Goal: Task Accomplishment & Management: Use online tool/utility

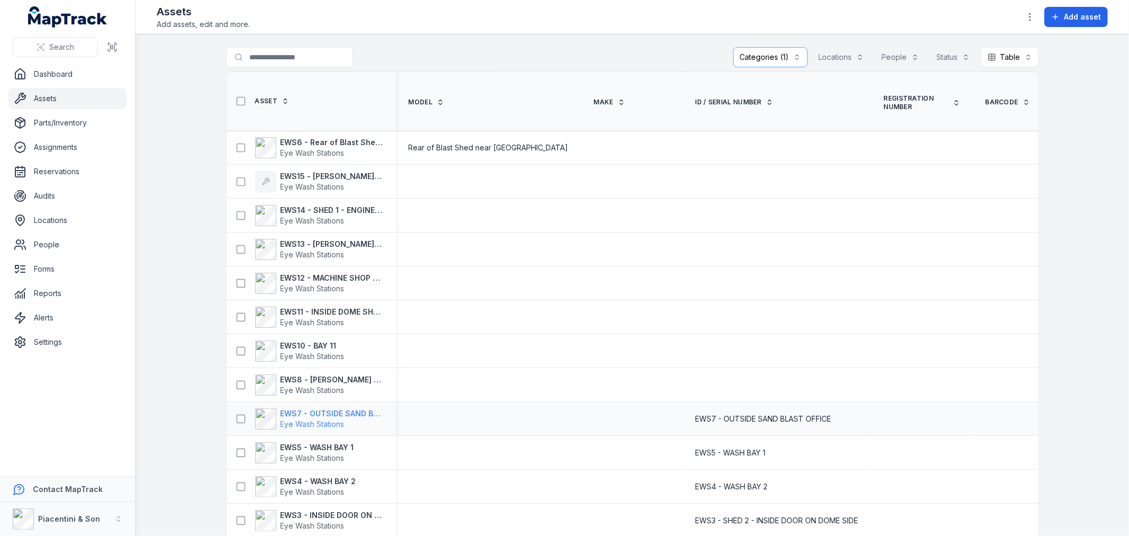
drag, startPoint x: 330, startPoint y: 409, endPoint x: 328, endPoint y: 420, distance: 11.8
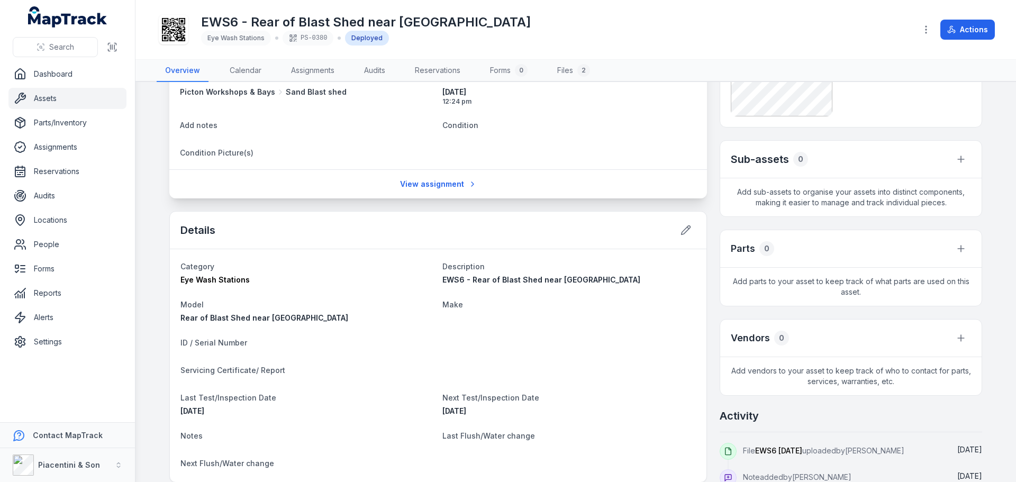
scroll to position [265, 0]
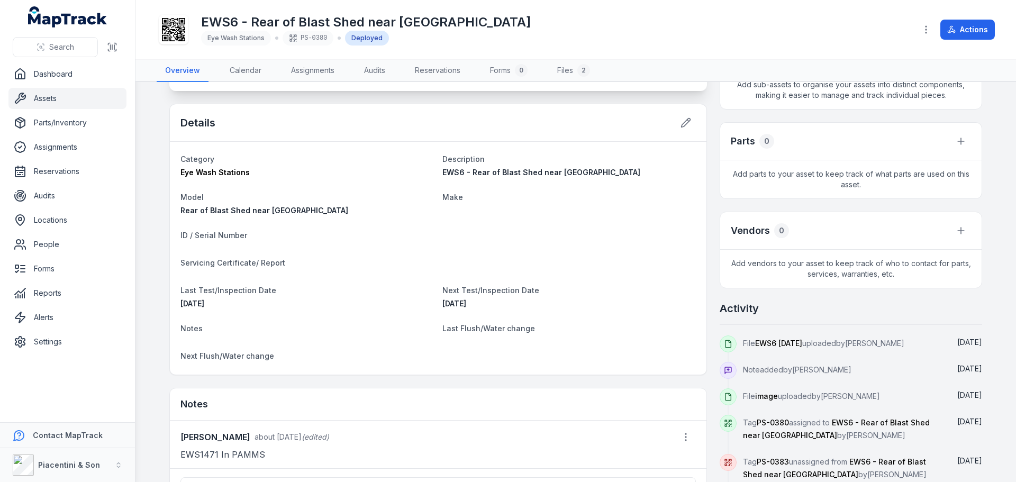
click at [523, 203] on dt "Make" at bounding box center [569, 197] width 254 height 13
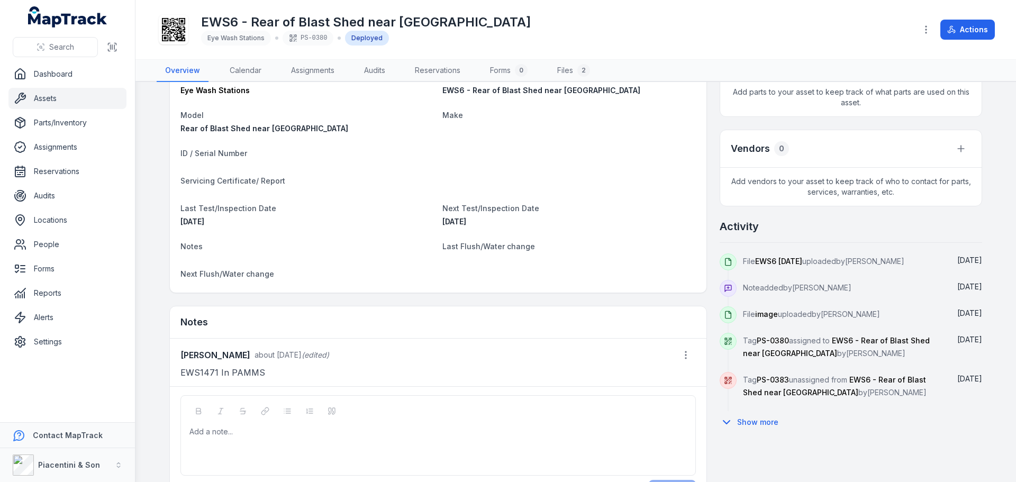
scroll to position [370, 0]
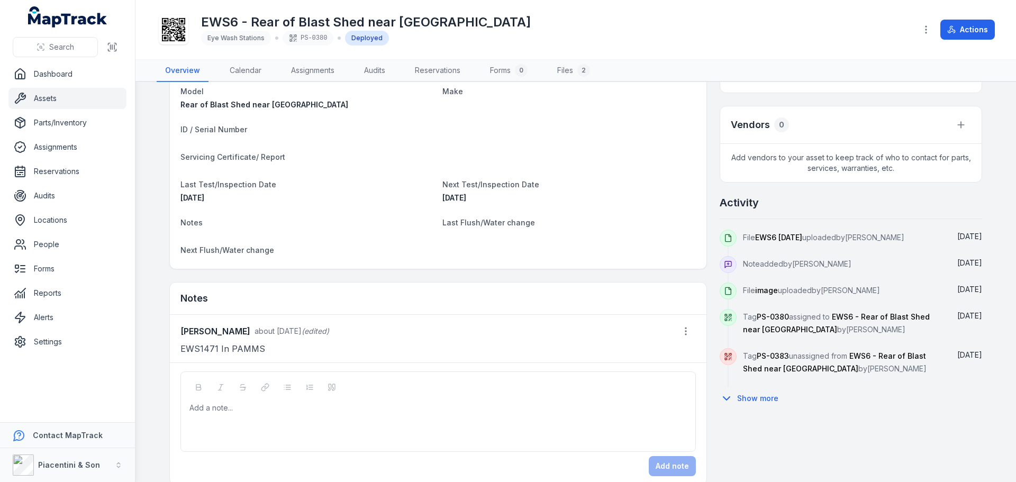
click at [353, 422] on div "Add a note..." at bounding box center [438, 424] width 498 height 42
click at [414, 399] on div "**********" at bounding box center [438, 412] width 516 height 80
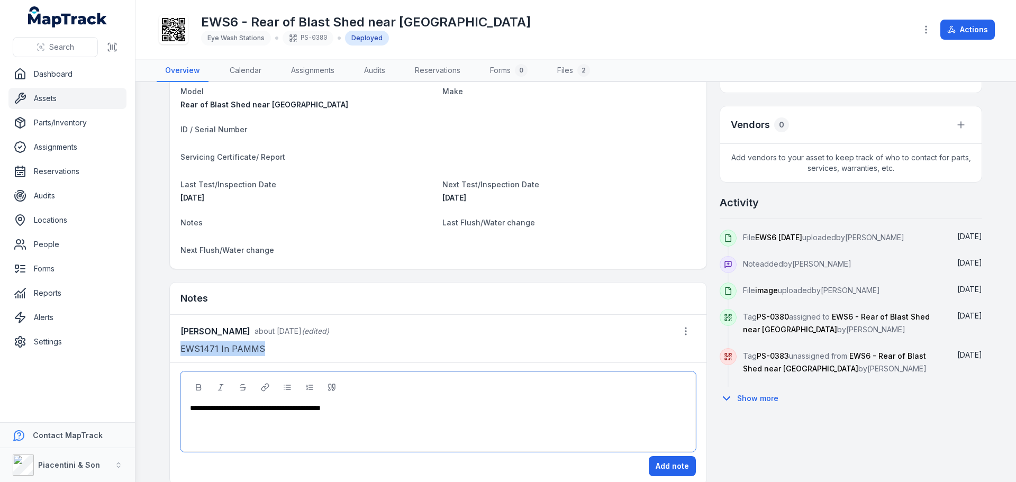
click at [414, 399] on div "**********" at bounding box center [438, 412] width 516 height 80
click at [413, 410] on div "**********" at bounding box center [438, 408] width 497 height 11
click at [403, 408] on span "**********" at bounding box center [321, 407] width 263 height 7
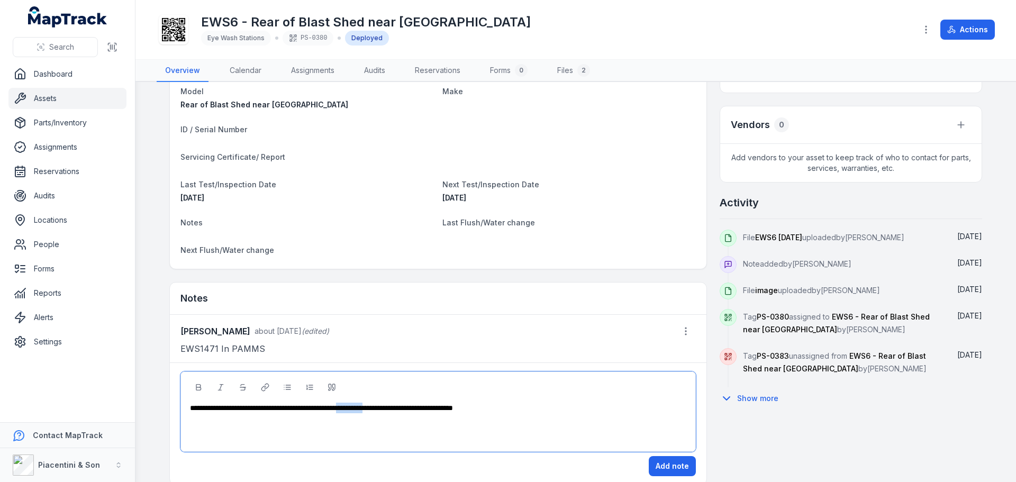
click at [403, 408] on span "**********" at bounding box center [321, 407] width 263 height 7
click at [406, 426] on div "**********" at bounding box center [438, 424] width 498 height 42
click at [454, 416] on div "**********" at bounding box center [438, 424] width 498 height 42
click at [455, 407] on span "**********" at bounding box center [409, 407] width 91 height 7
click at [364, 408] on span "*********" at bounding box center [351, 407] width 28 height 7
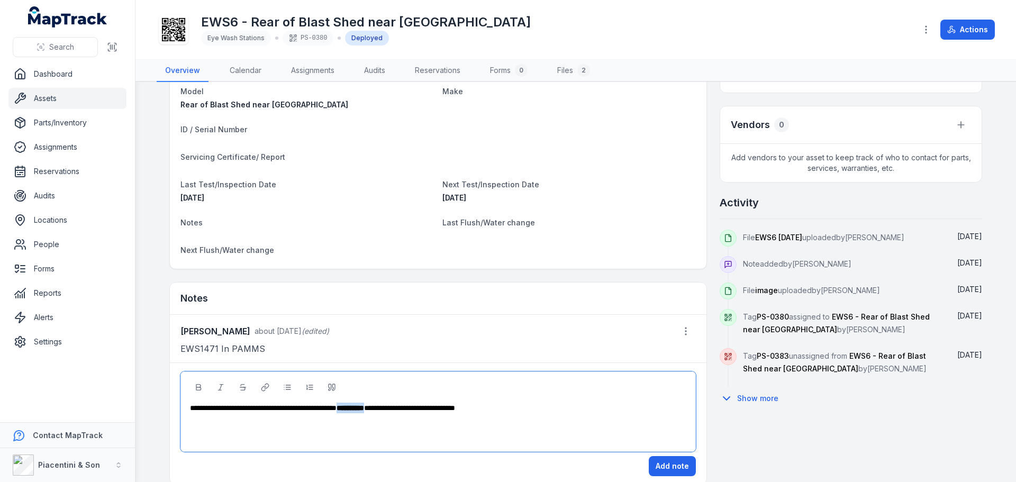
click at [364, 408] on span "*********" at bounding box center [351, 407] width 28 height 7
click at [220, 385] on icon "Italic" at bounding box center [220, 387] width 8 height 8
click at [670, 466] on button "Add note" at bounding box center [672, 466] width 47 height 20
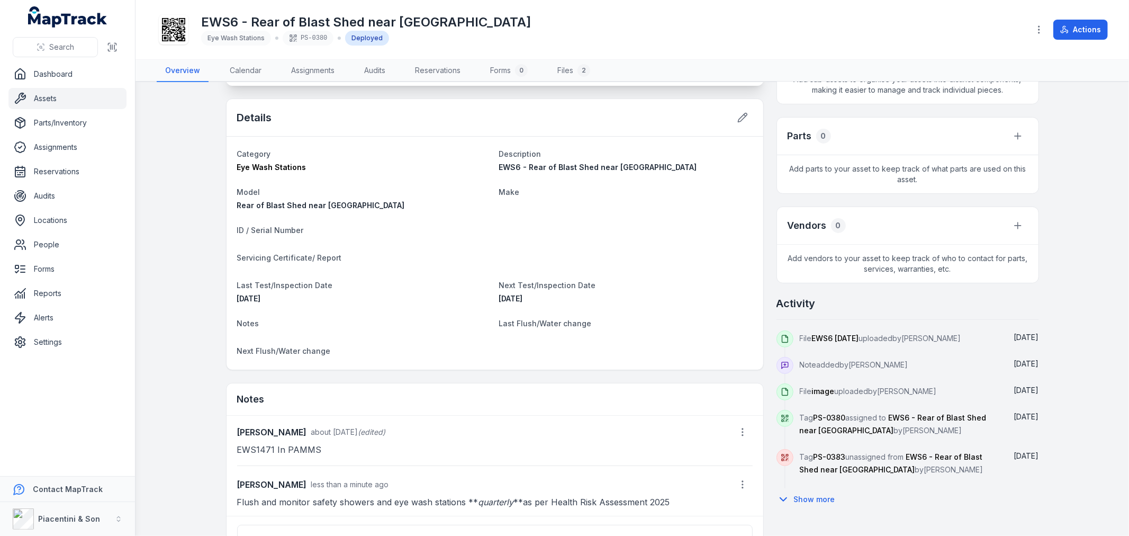
scroll to position [272, 0]
click at [572, 482] on p "Flush and monitor safety showers and eye wash stations ** quarterly **as per He…" at bounding box center [495, 499] width 516 height 15
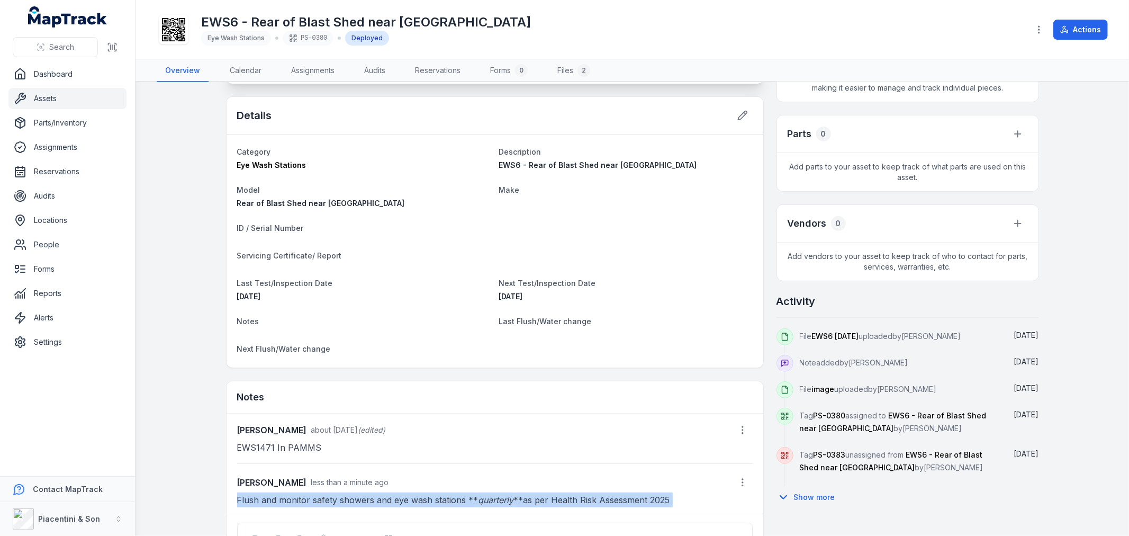
click at [572, 482] on p "Flush and monitor safety showers and eye wash stations ** quarterly **as per He…" at bounding box center [495, 499] width 516 height 15
copy div "Flush and monitor safety showers and eye wash stations ** quarterly **as per He…"
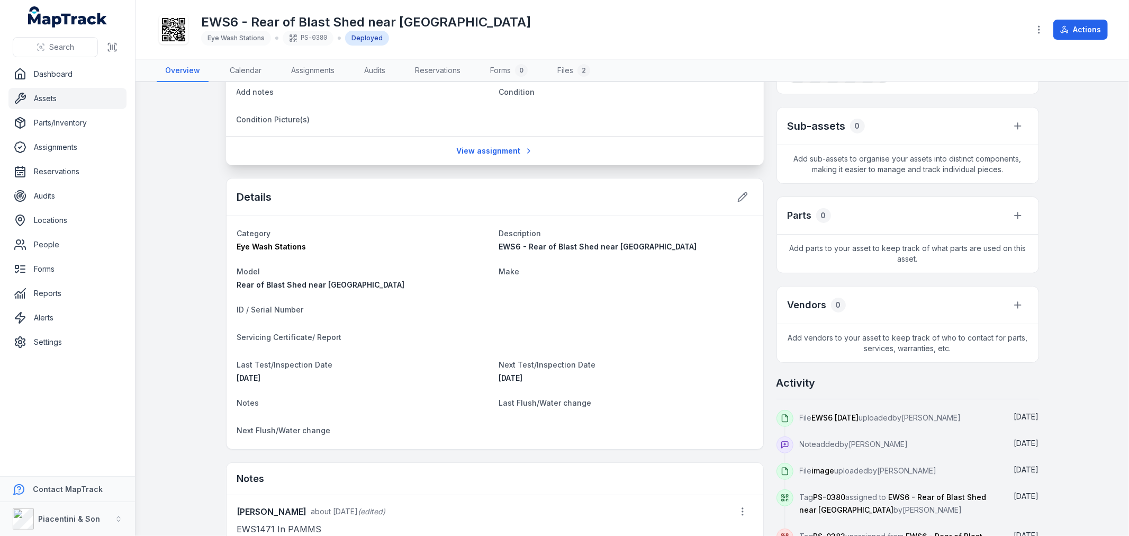
scroll to position [385, 0]
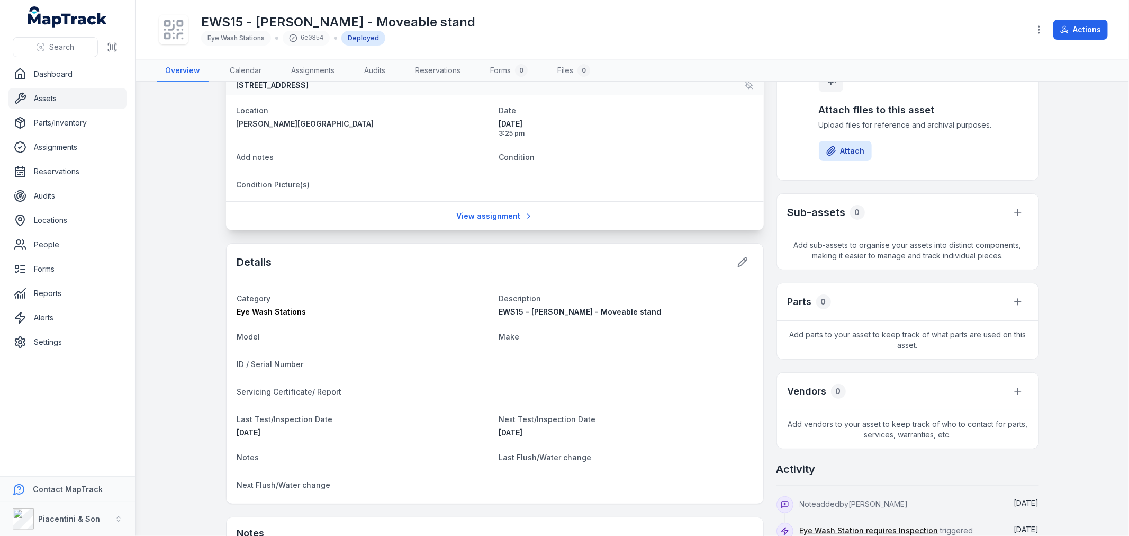
scroll to position [322, 0]
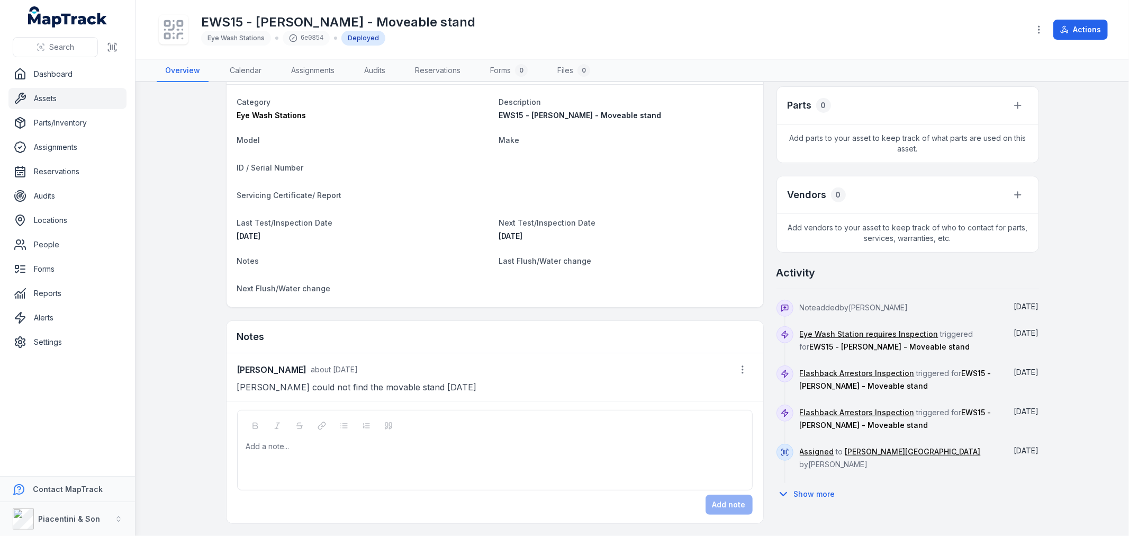
click at [374, 451] on div "Add a note..." at bounding box center [495, 462] width 498 height 42
click at [375, 447] on div at bounding box center [495, 446] width 497 height 11
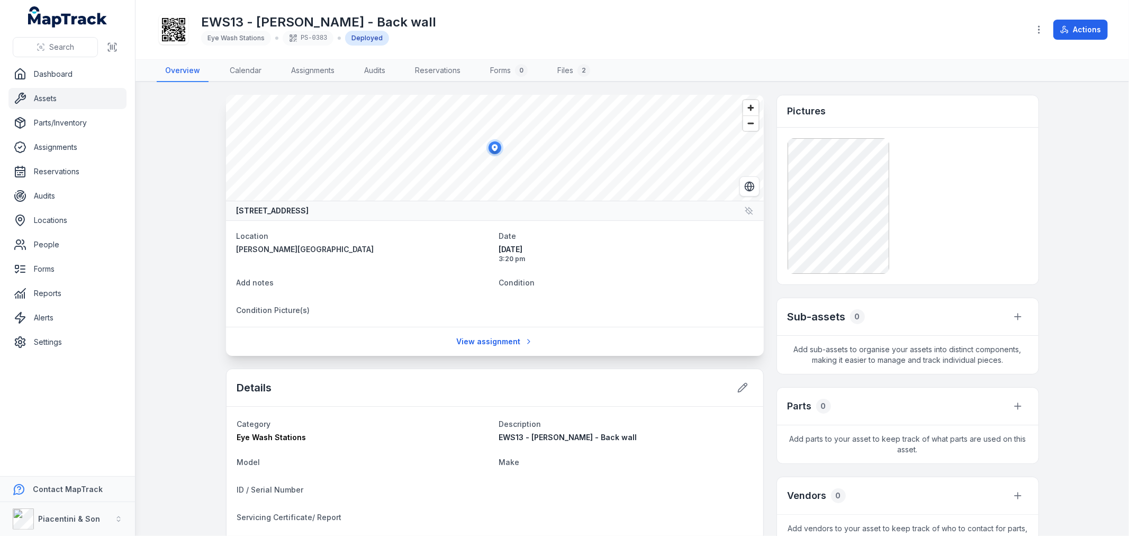
scroll to position [274, 0]
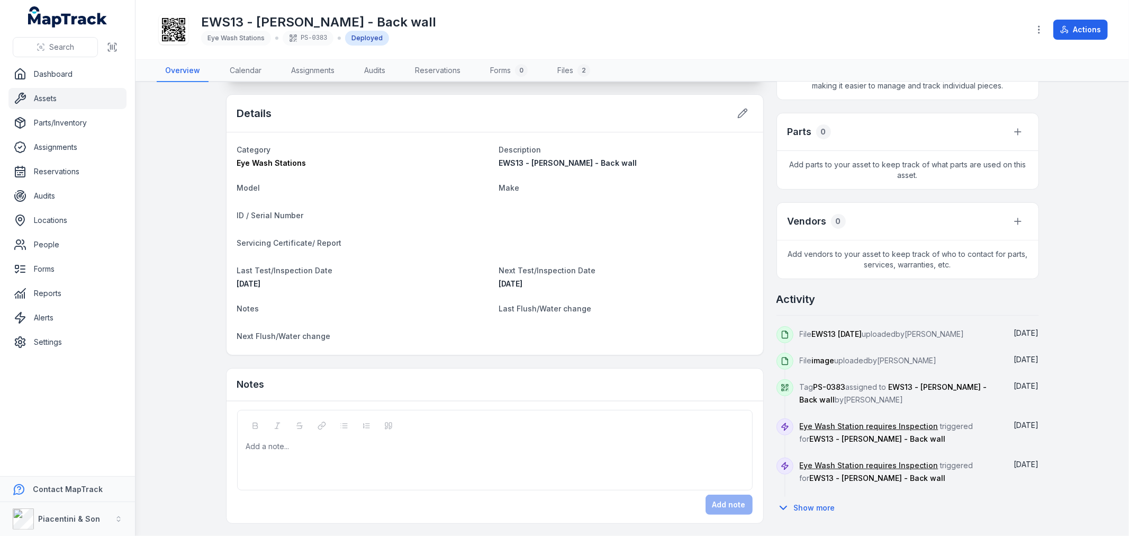
click at [346, 454] on div "Add a note..." at bounding box center [495, 462] width 498 height 42
click at [731, 502] on button "Add note" at bounding box center [729, 504] width 47 height 20
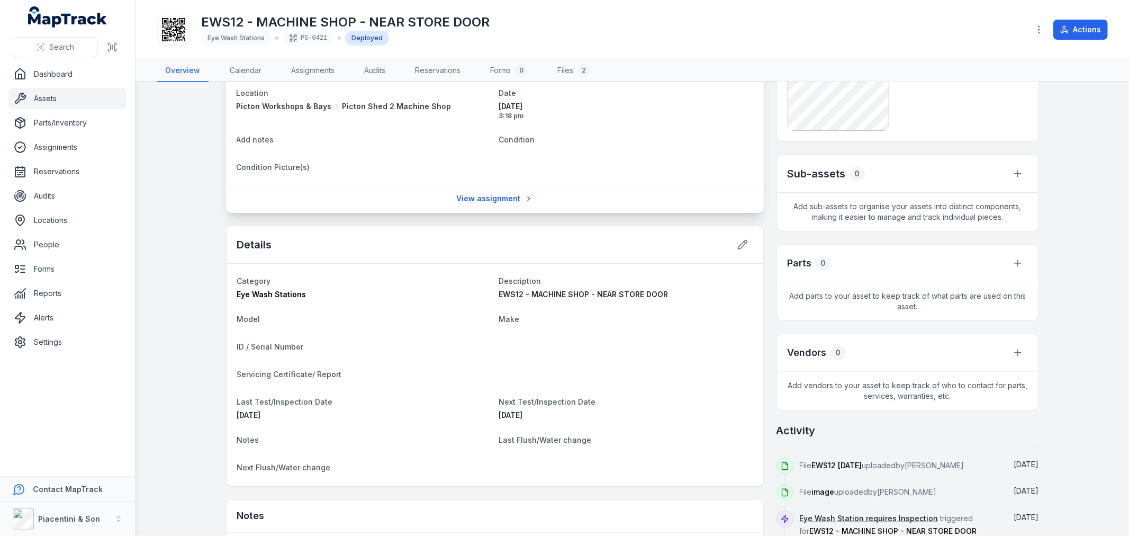
scroll to position [274, 0]
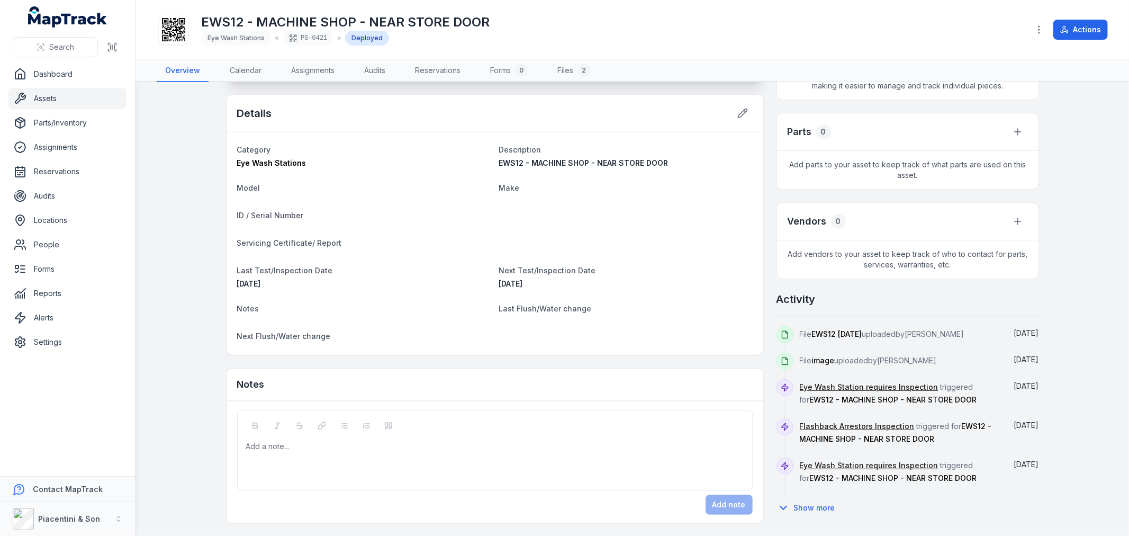
click at [475, 456] on div "Add a note..." at bounding box center [495, 462] width 498 height 42
click at [730, 505] on button "Add note" at bounding box center [729, 504] width 47 height 20
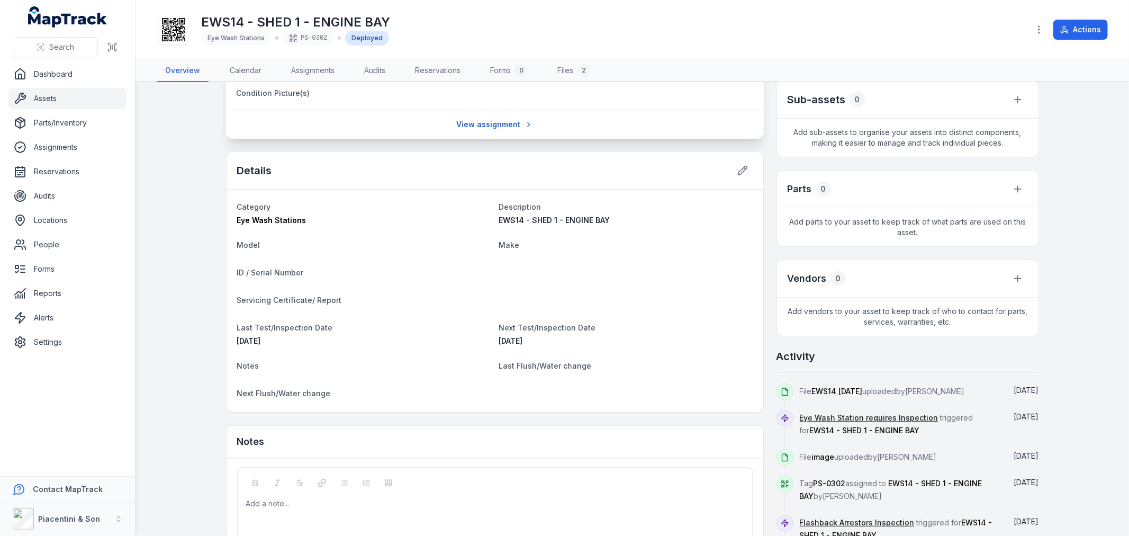
scroll to position [274, 0]
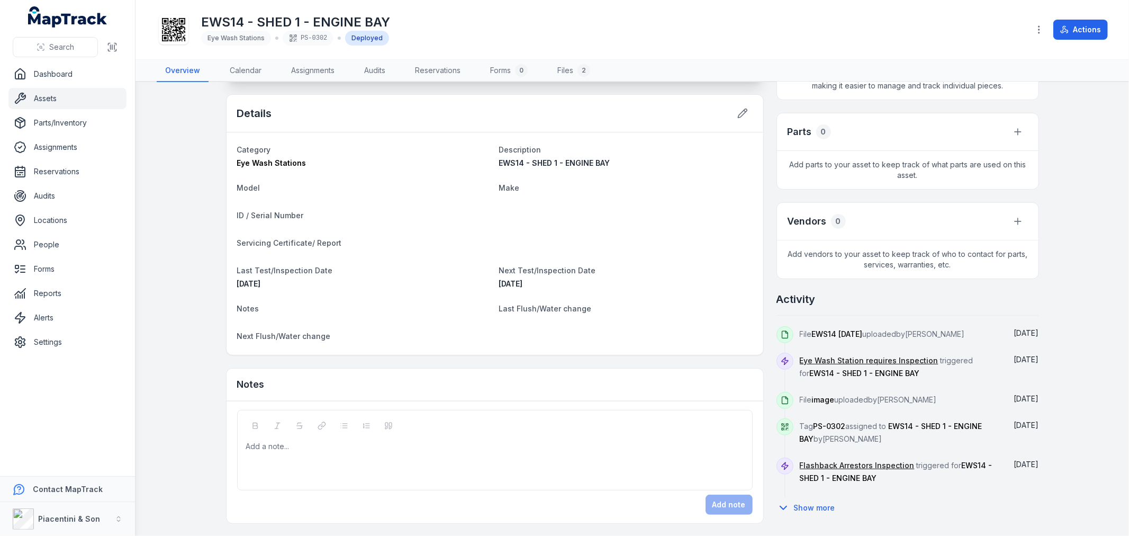
click at [370, 448] on div at bounding box center [495, 446] width 497 height 11
click at [711, 505] on button "Add note" at bounding box center [729, 504] width 47 height 20
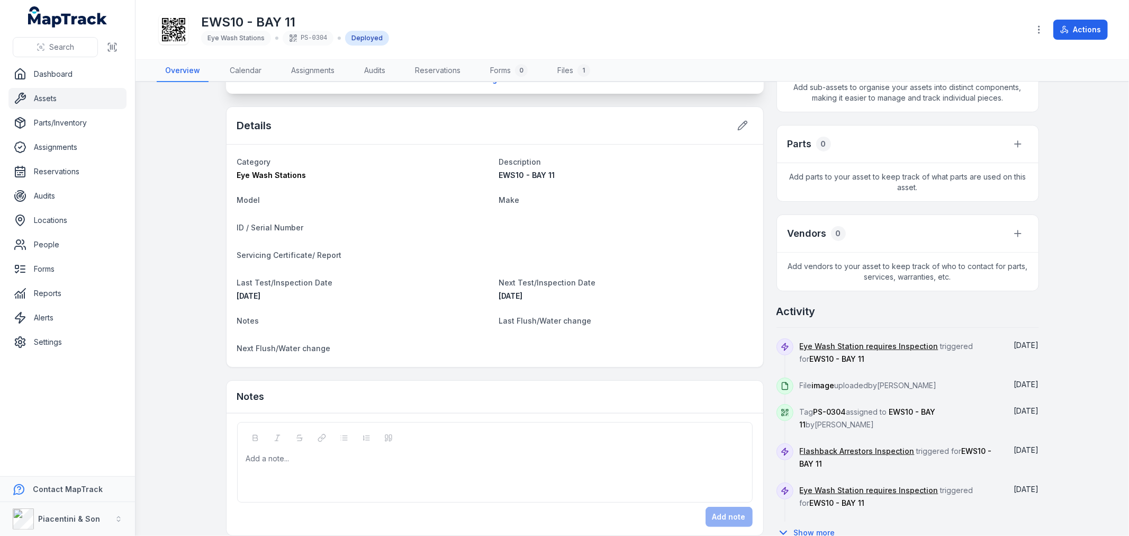
scroll to position [283, 0]
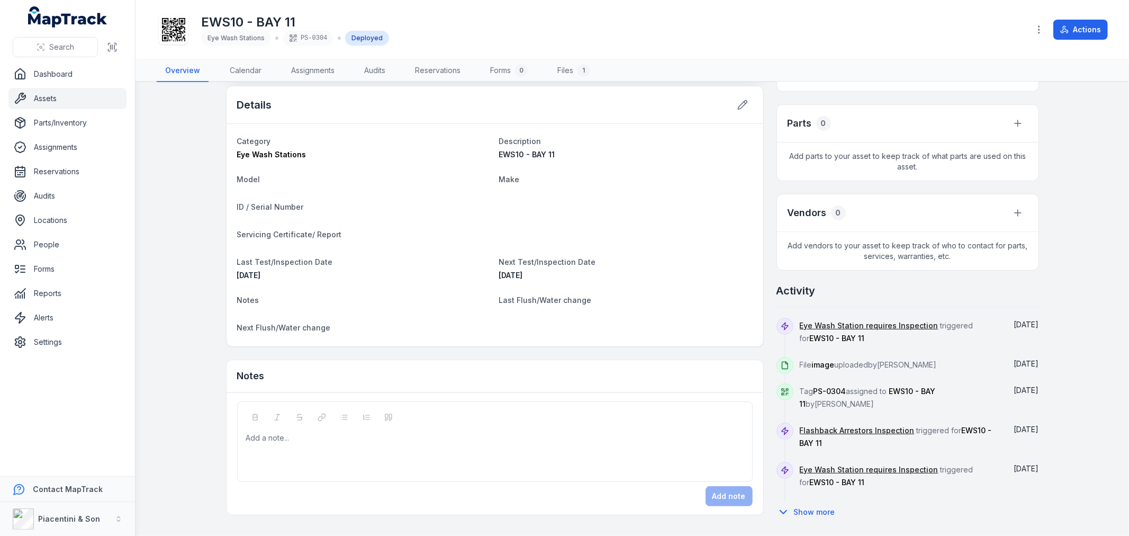
click at [406, 437] on div at bounding box center [495, 437] width 497 height 11
click at [728, 494] on button "Add note" at bounding box center [729, 496] width 47 height 20
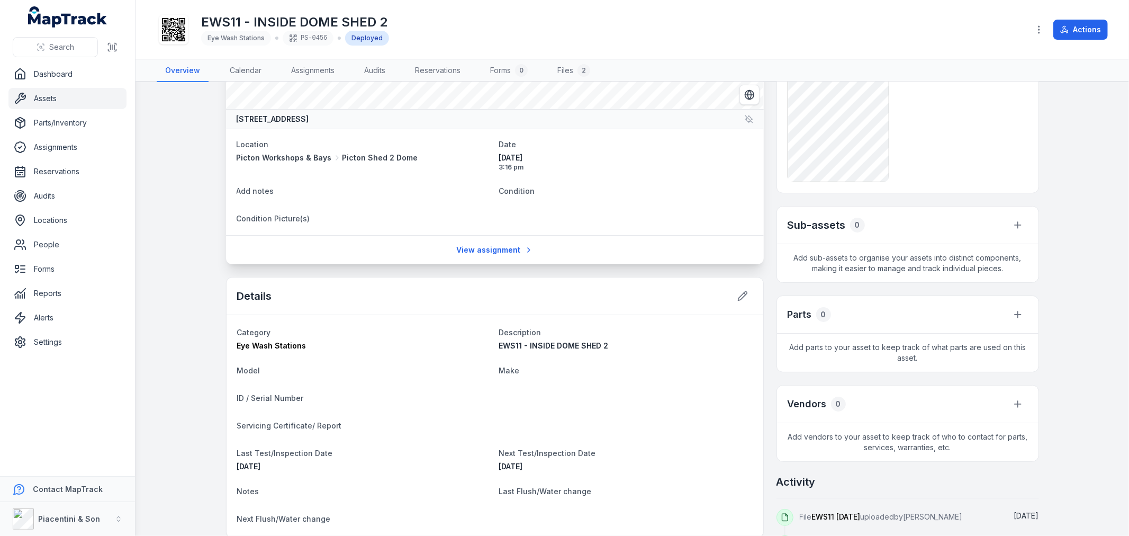
scroll to position [274, 0]
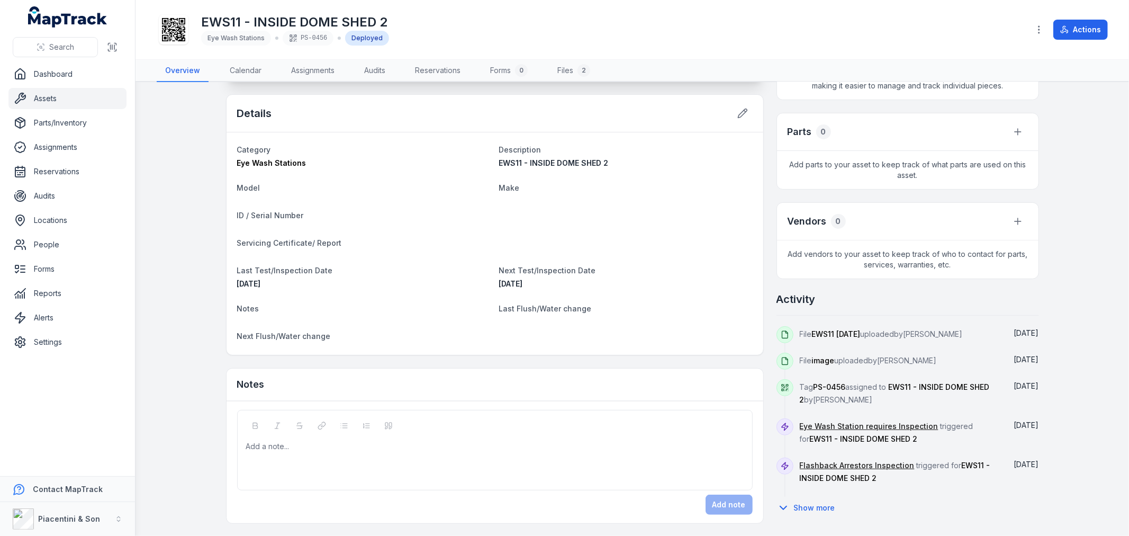
click at [520, 435] on div "Add a note..." at bounding box center [495, 450] width 516 height 80
click at [715, 505] on button "Add note" at bounding box center [729, 504] width 47 height 20
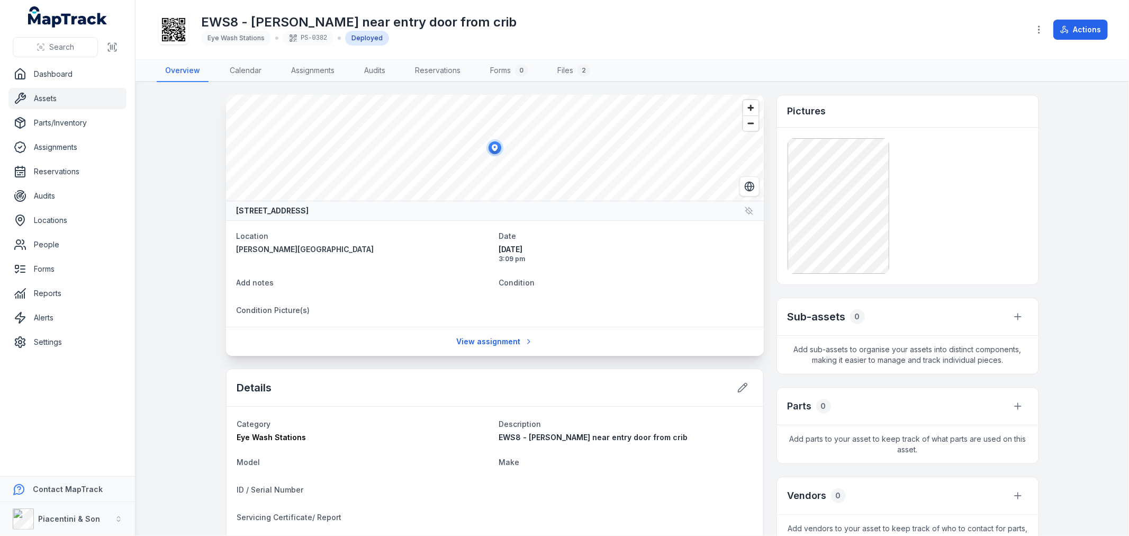
scroll to position [274, 0]
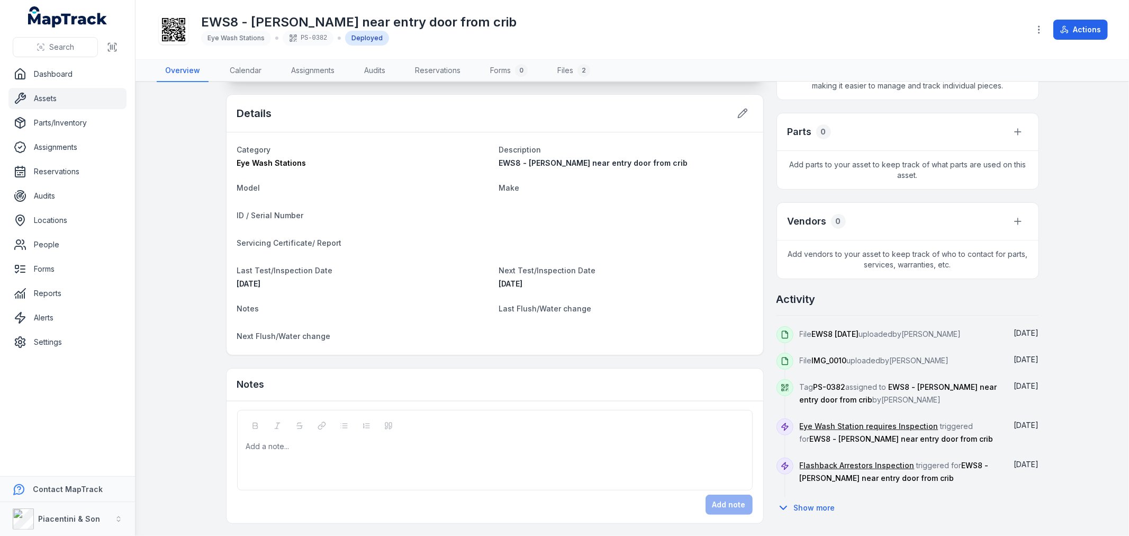
click at [442, 463] on div "Add a note..." at bounding box center [495, 462] width 498 height 42
click at [711, 506] on button "Add note" at bounding box center [729, 504] width 47 height 20
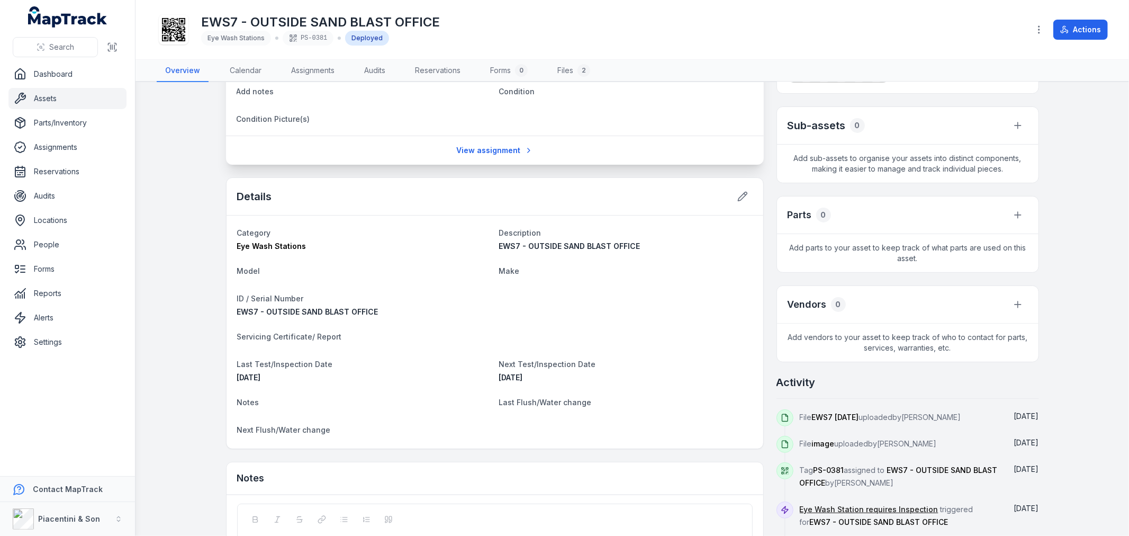
scroll to position [285, 0]
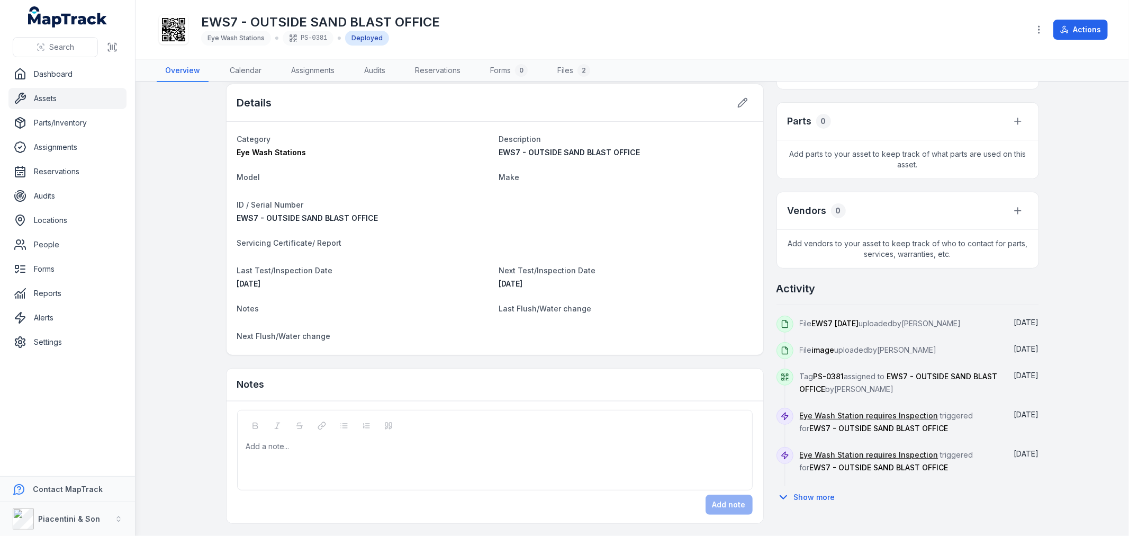
click at [450, 488] on div "Add a note..." at bounding box center [495, 450] width 516 height 80
click at [717, 514] on button "Add note" at bounding box center [729, 504] width 47 height 20
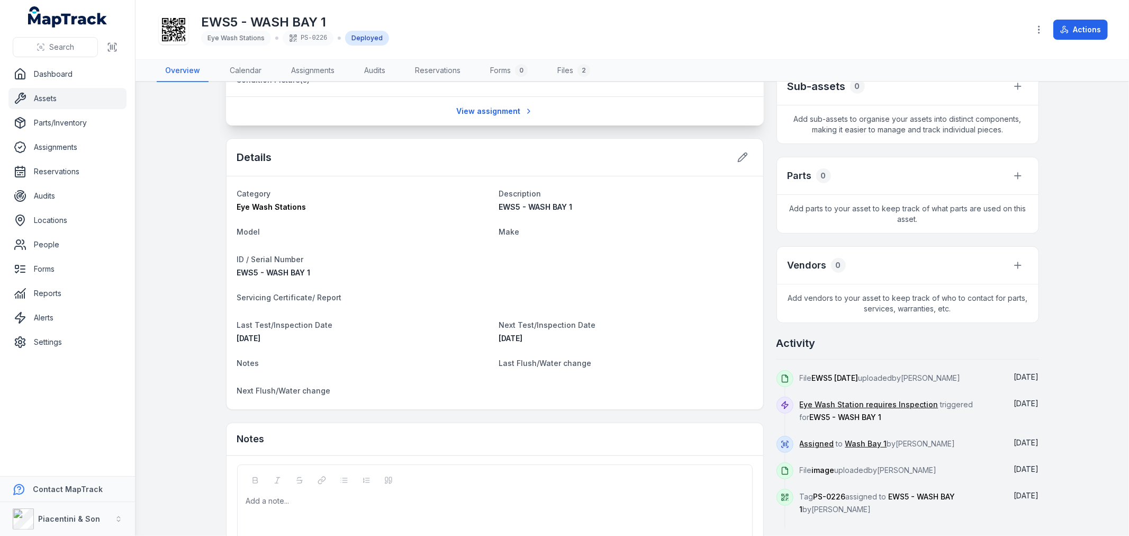
scroll to position [285, 0]
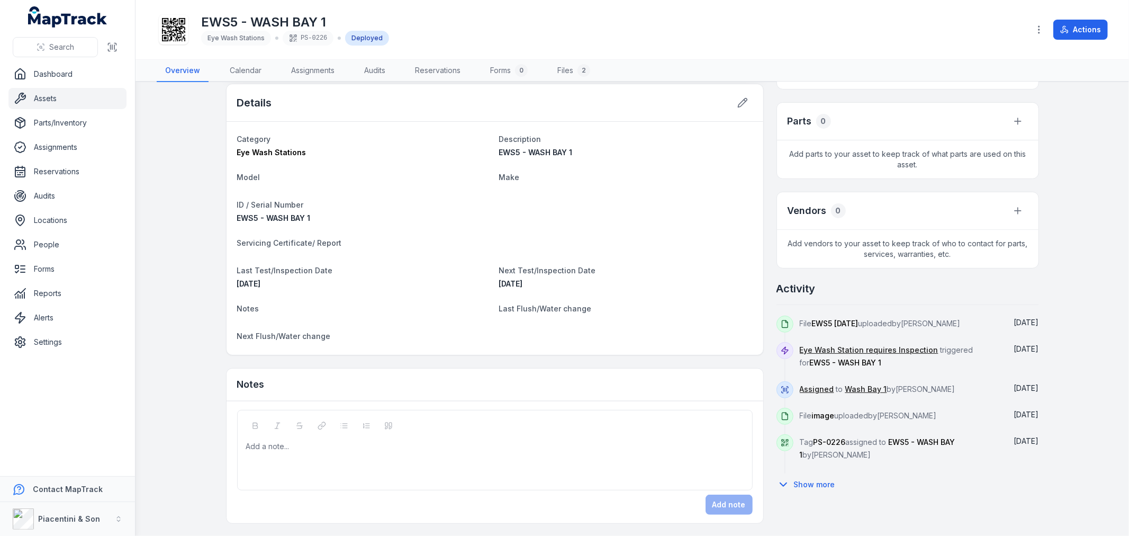
click at [575, 454] on div "Add a note..." at bounding box center [495, 462] width 498 height 42
click at [706, 499] on button "Add note" at bounding box center [729, 504] width 47 height 20
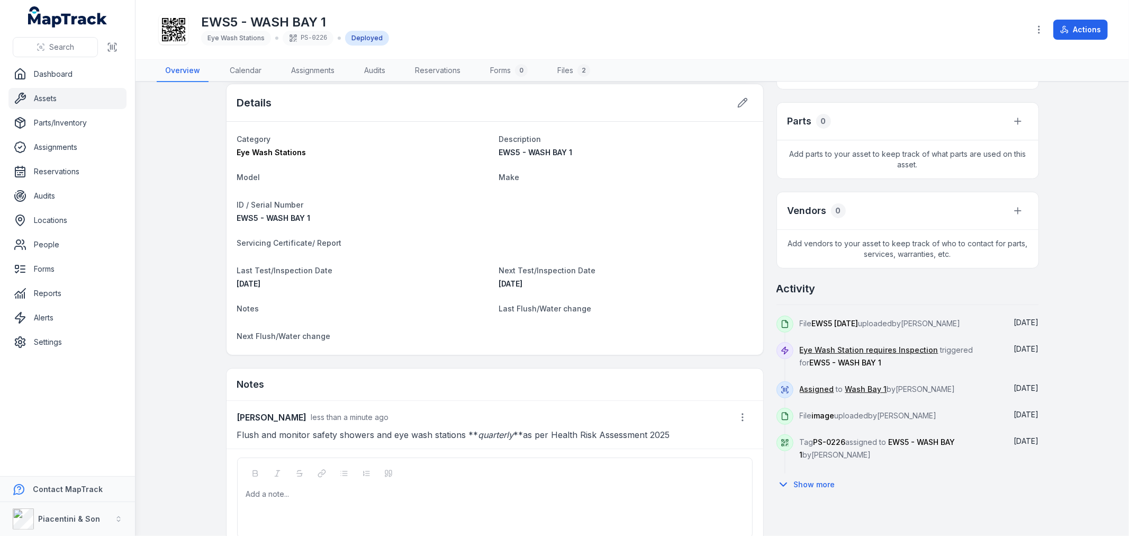
scroll to position [332, 0]
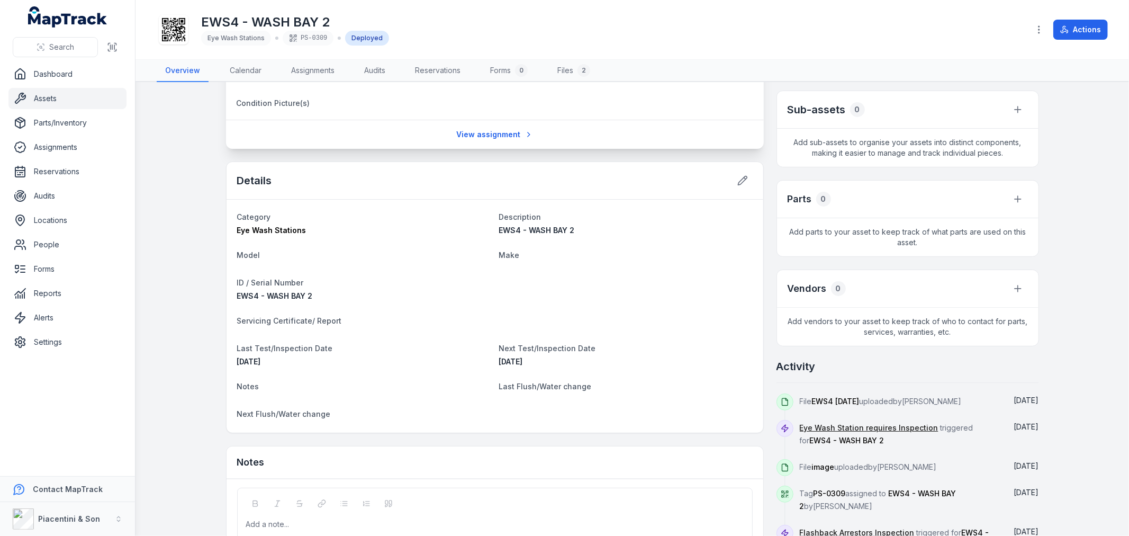
scroll to position [285, 0]
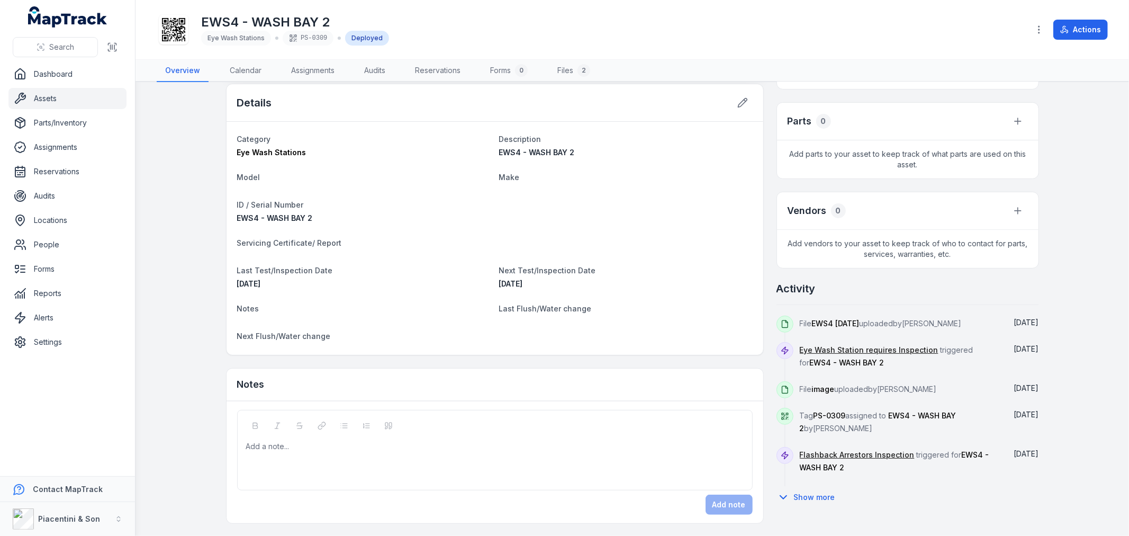
click at [474, 459] on div "Add a note..." at bounding box center [495, 462] width 498 height 42
click at [706, 502] on button "Add note" at bounding box center [729, 504] width 47 height 20
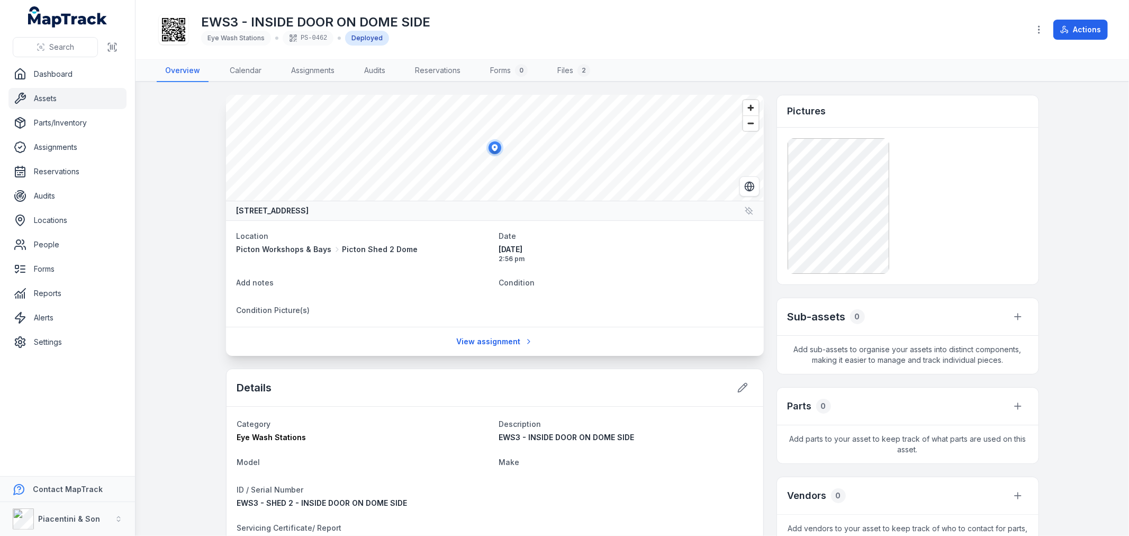
scroll to position [285, 0]
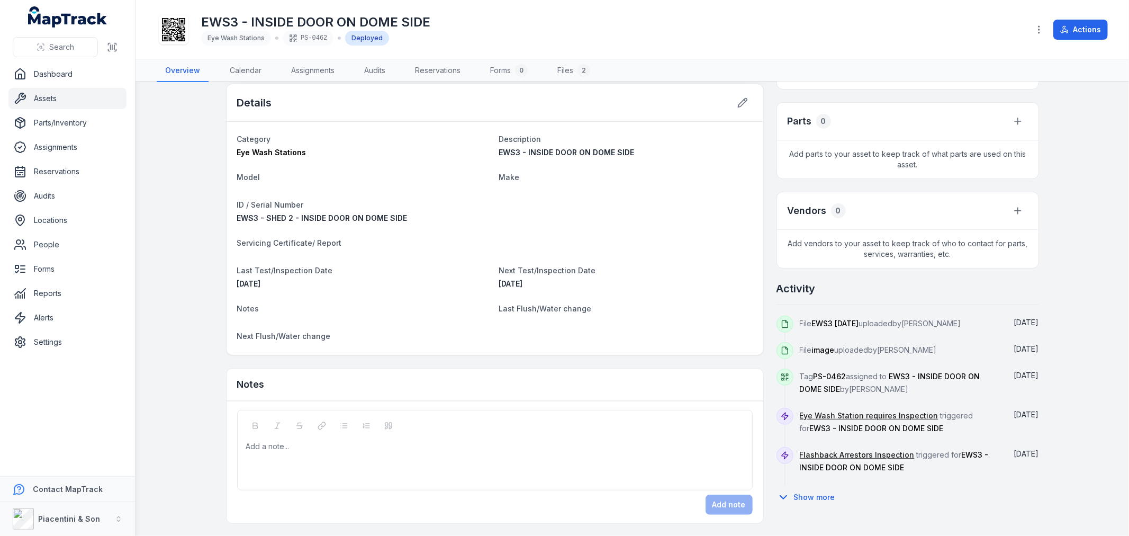
click at [473, 463] on div "Add a note..." at bounding box center [495, 462] width 498 height 42
click at [708, 501] on button "Add note" at bounding box center [729, 504] width 47 height 20
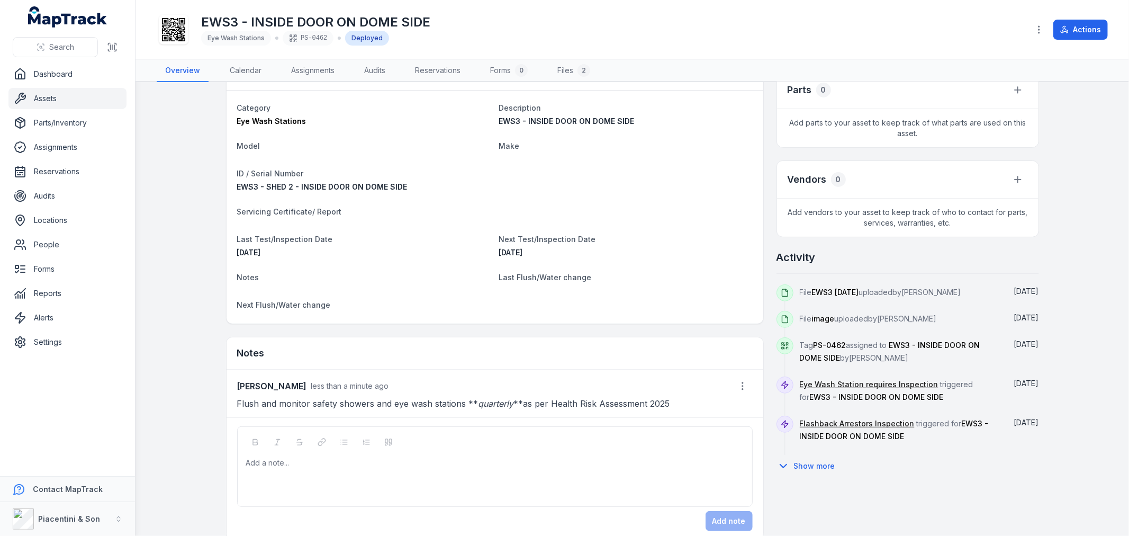
scroll to position [332, 0]
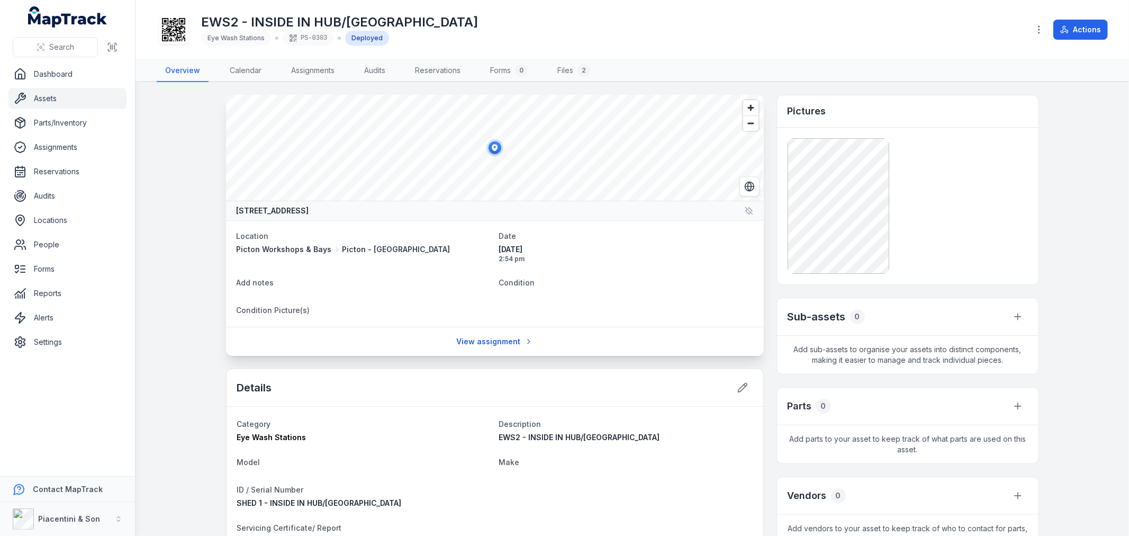
scroll to position [285, 0]
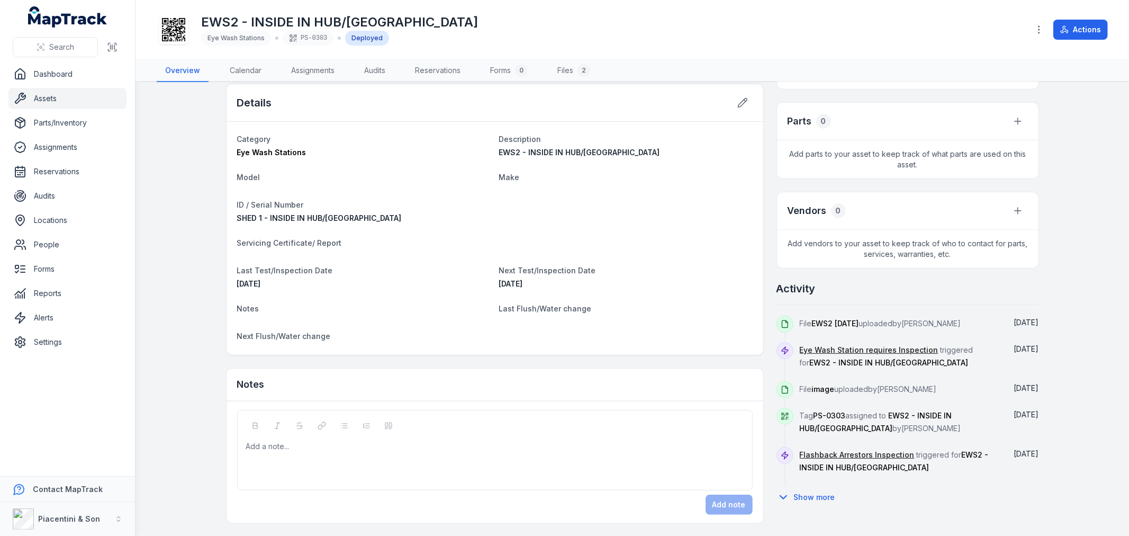
click at [536, 455] on div "Add a note..." at bounding box center [495, 462] width 498 height 42
click at [715, 501] on button "Add note" at bounding box center [729, 504] width 47 height 20
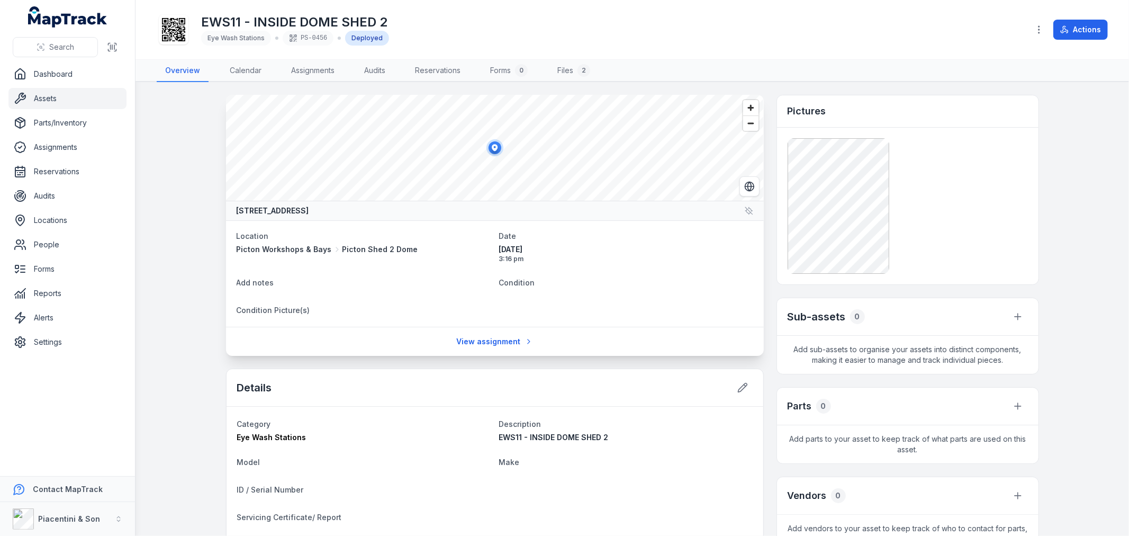
scroll to position [274, 0]
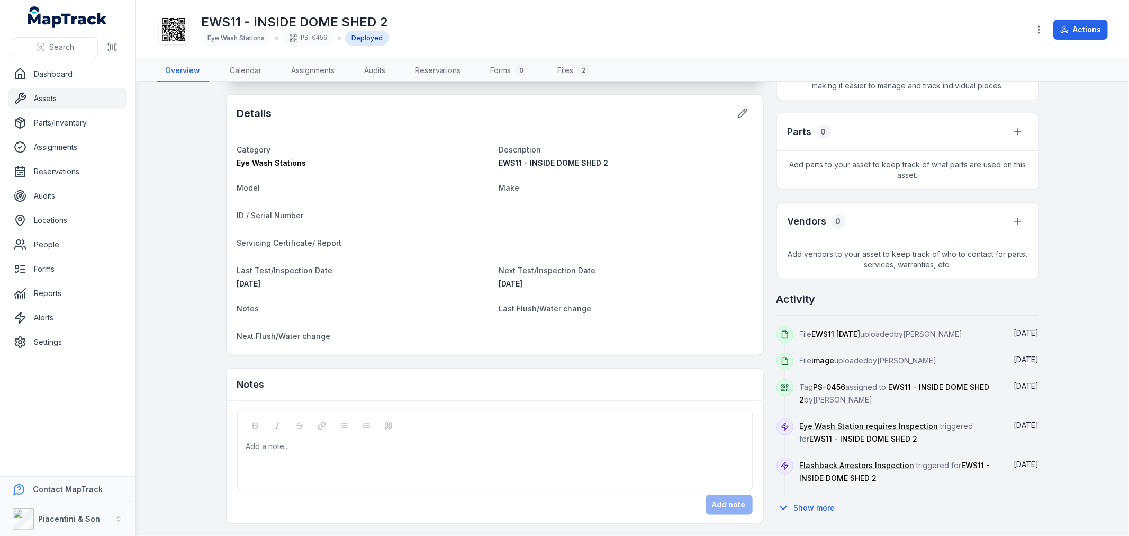
click at [397, 457] on div "Add a note..." at bounding box center [495, 462] width 498 height 42
click at [732, 503] on button "Add note" at bounding box center [729, 504] width 47 height 20
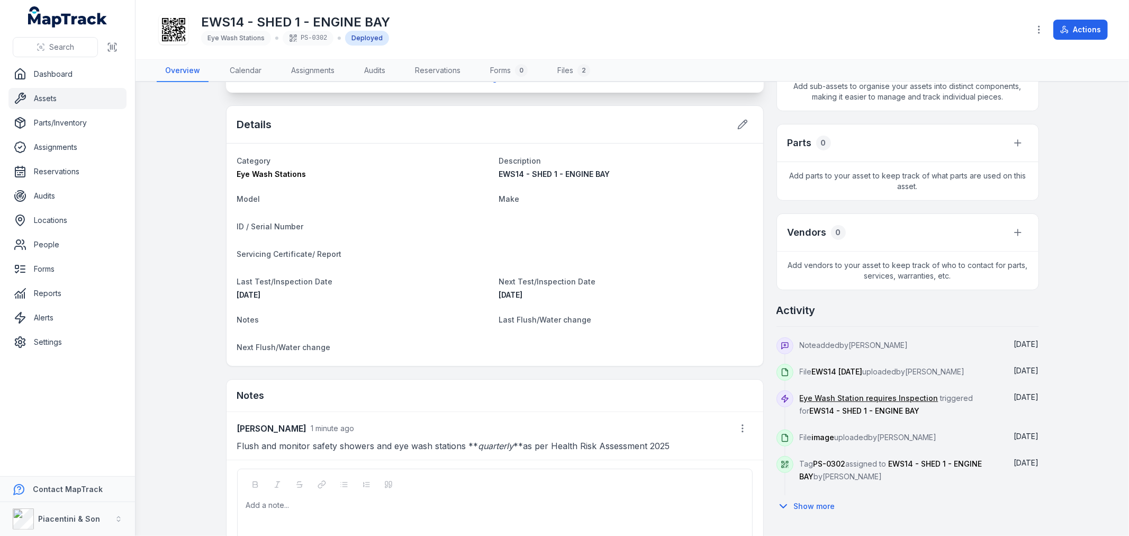
scroll to position [322, 0]
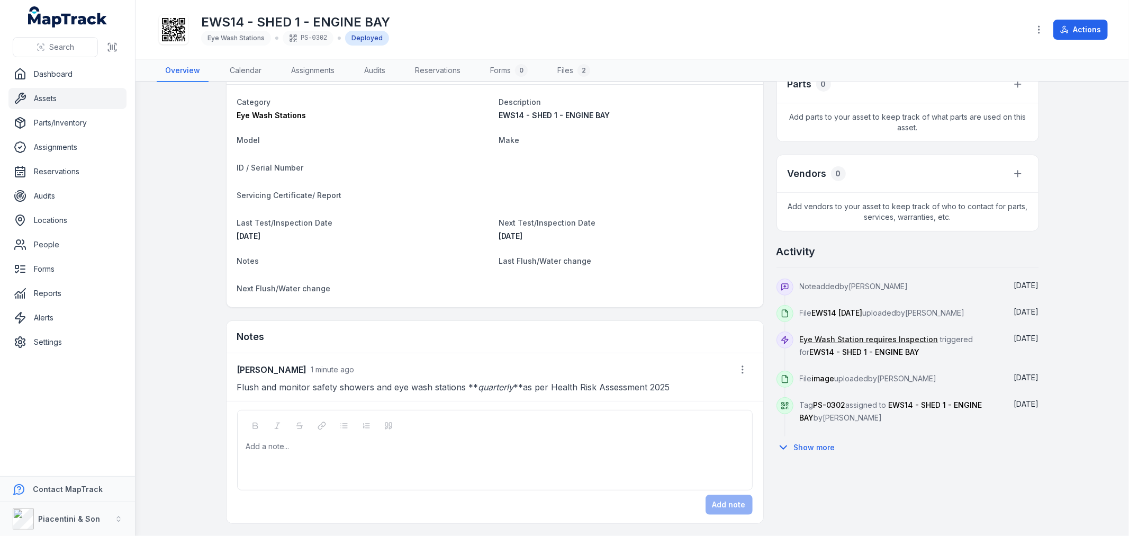
click at [548, 436] on div "Add a note..." at bounding box center [495, 450] width 516 height 80
click at [161, 378] on main "[STREET_ADDRESS] Location [GEOGRAPHIC_DATA] Workshops & Bays [GEOGRAPHIC_DATA] …" at bounding box center [631, 309] width 993 height 454
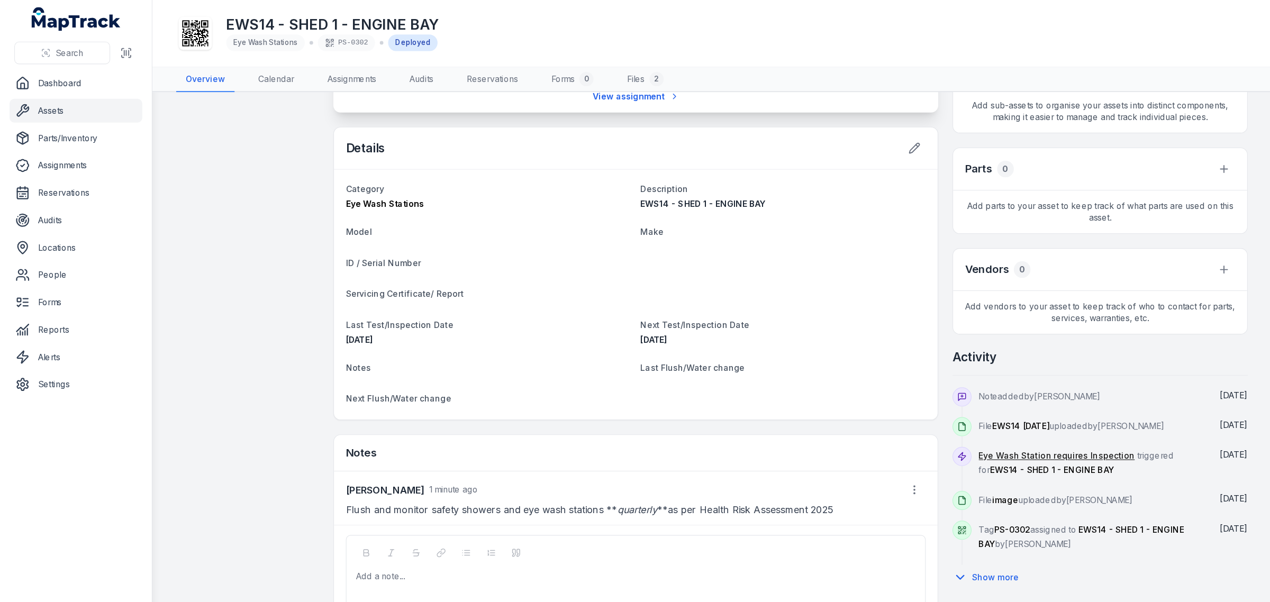
scroll to position [257, 0]
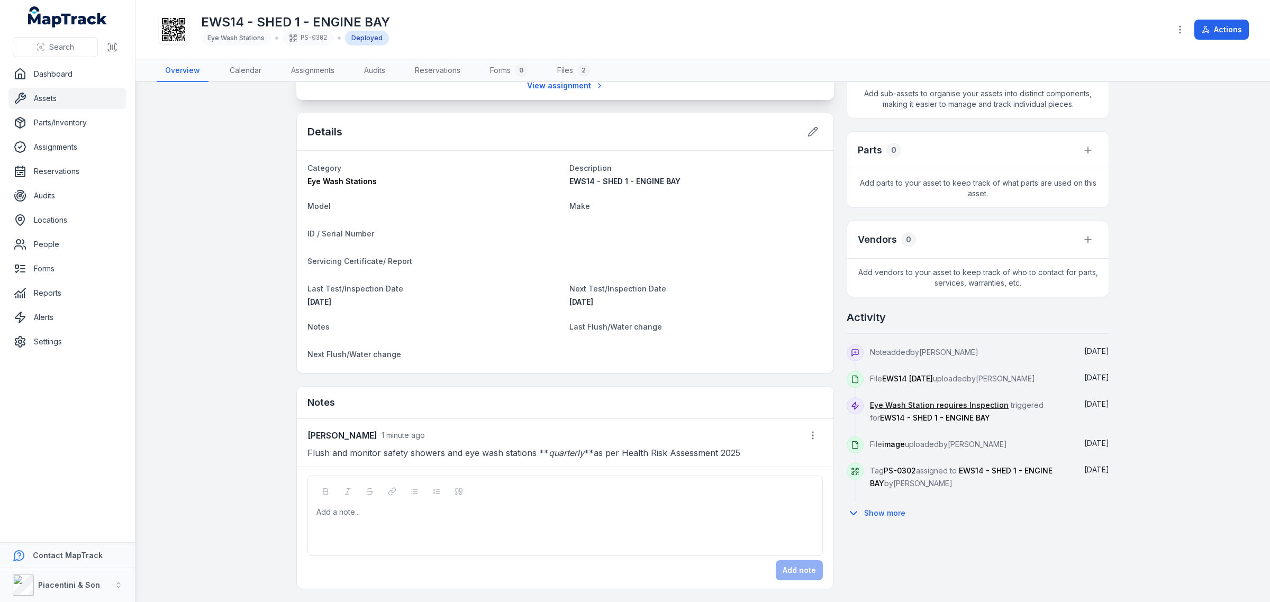
click at [1128, 227] on main "[STREET_ADDRESS] Location [GEOGRAPHIC_DATA] Workshops & Bays [GEOGRAPHIC_DATA] …" at bounding box center [702, 342] width 1135 height 520
